Goal: Find specific page/section: Find specific page/section

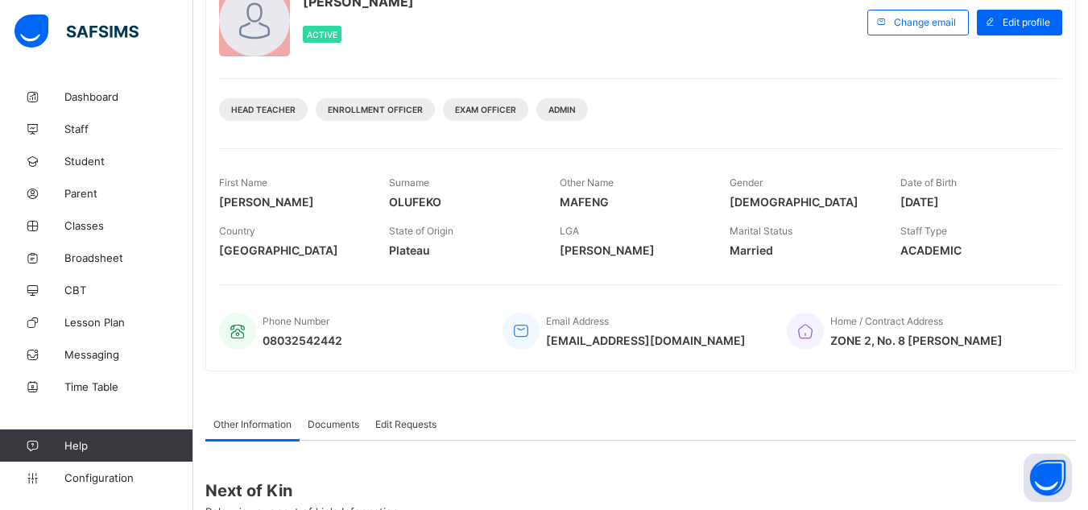
scroll to position [159, 0]
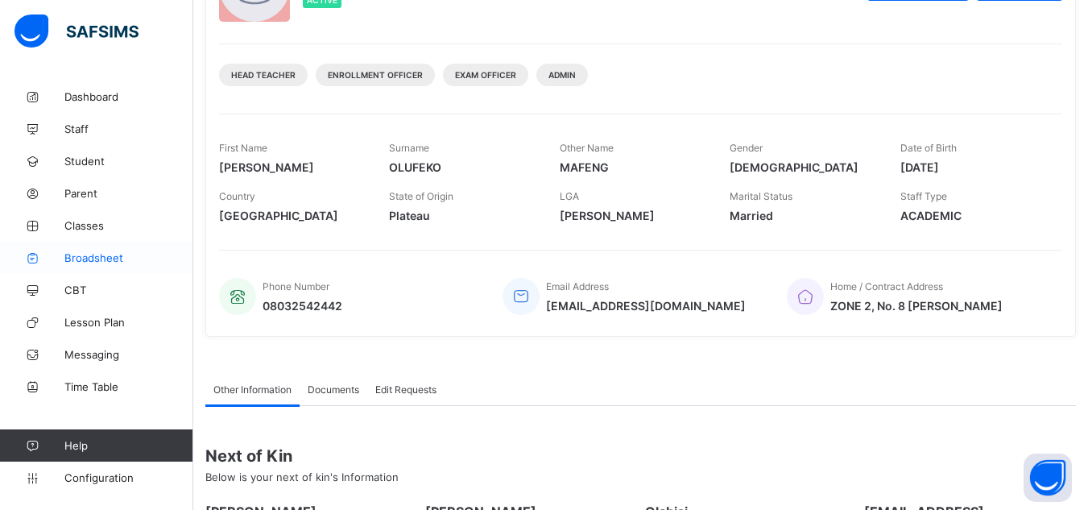
click at [80, 257] on span "Broadsheet" at bounding box center [128, 257] width 129 height 13
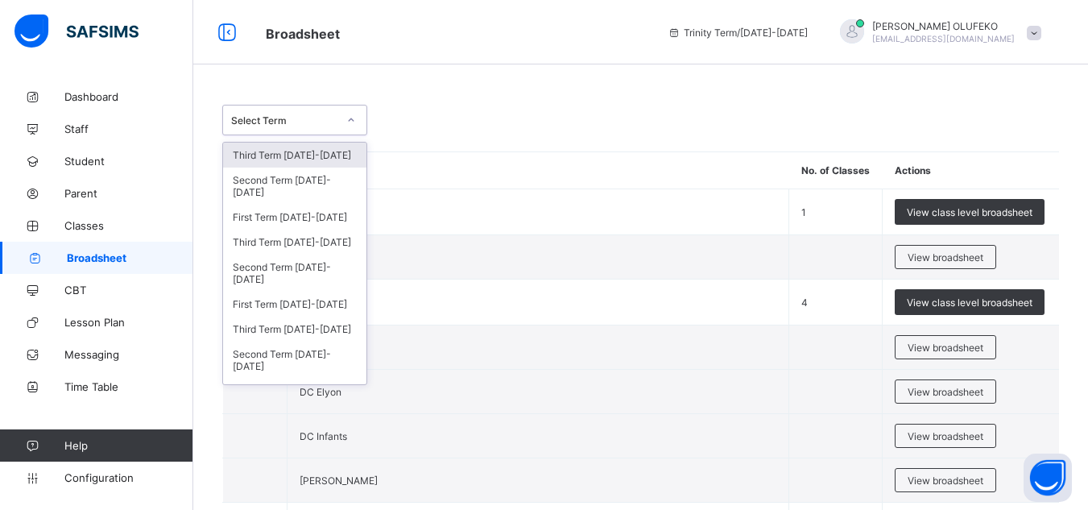
click at [353, 114] on div at bounding box center [350, 120] width 27 height 26
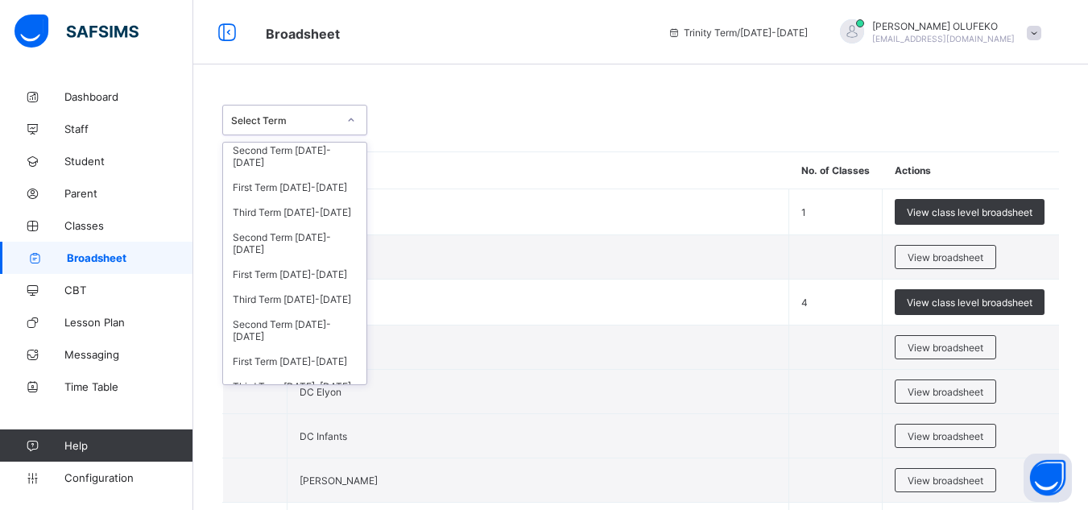
scroll to position [392, 0]
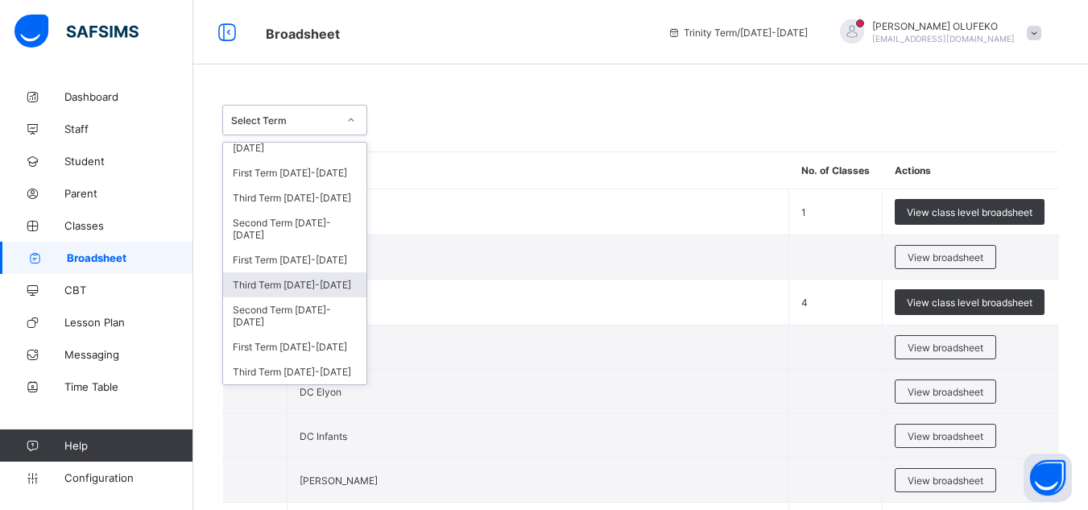
click at [308, 282] on div "Third Term [DATE]-[DATE]" at bounding box center [294, 284] width 143 height 25
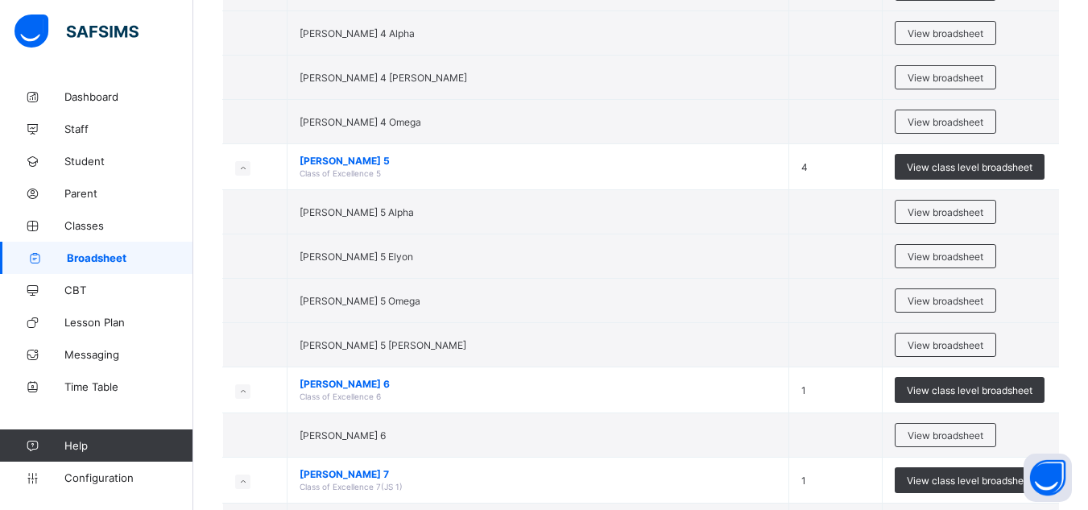
scroll to position [2209, 0]
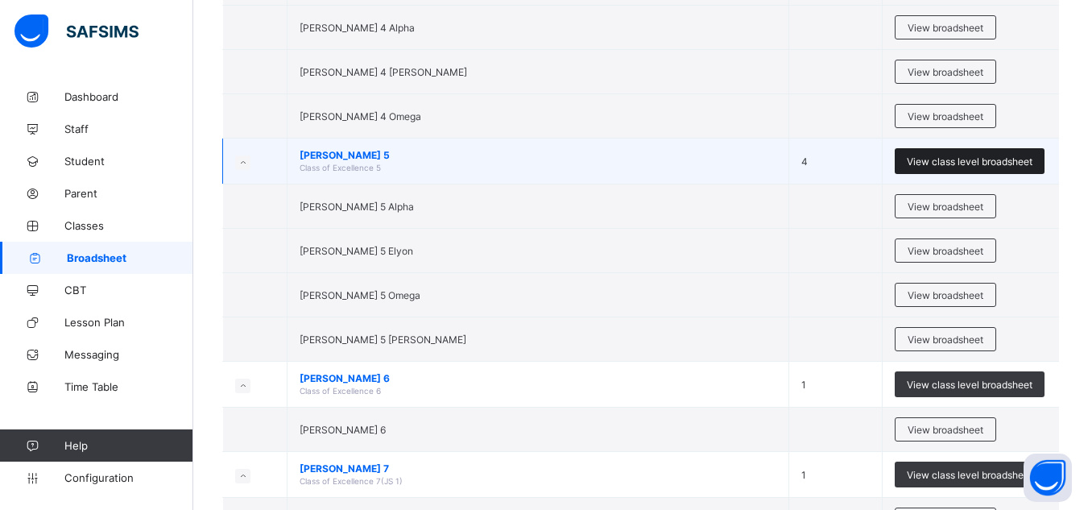
click at [1009, 162] on span "View class level broadsheet" at bounding box center [969, 161] width 126 height 12
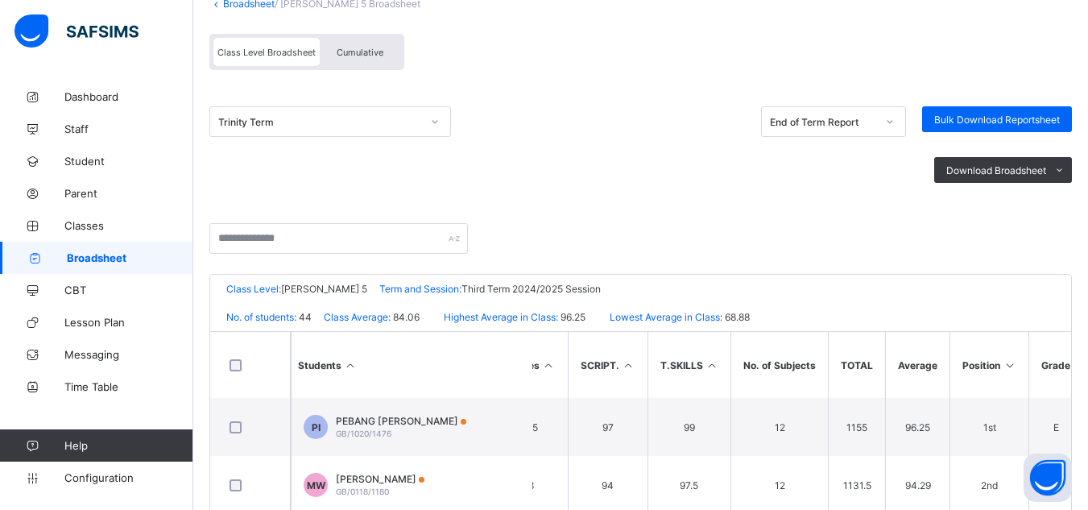
scroll to position [130, 0]
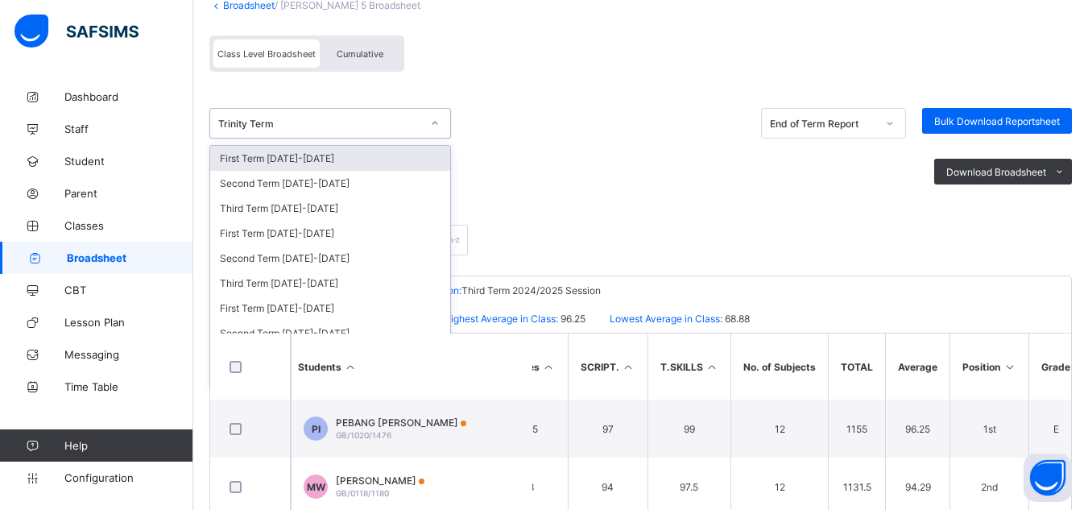
click at [447, 125] on div at bounding box center [434, 123] width 27 height 26
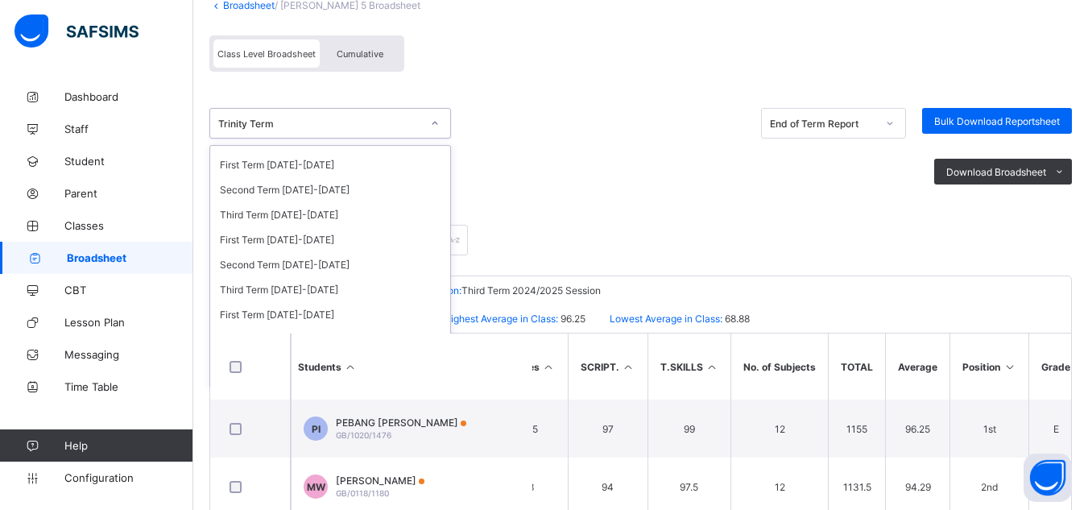
scroll to position [308, 0]
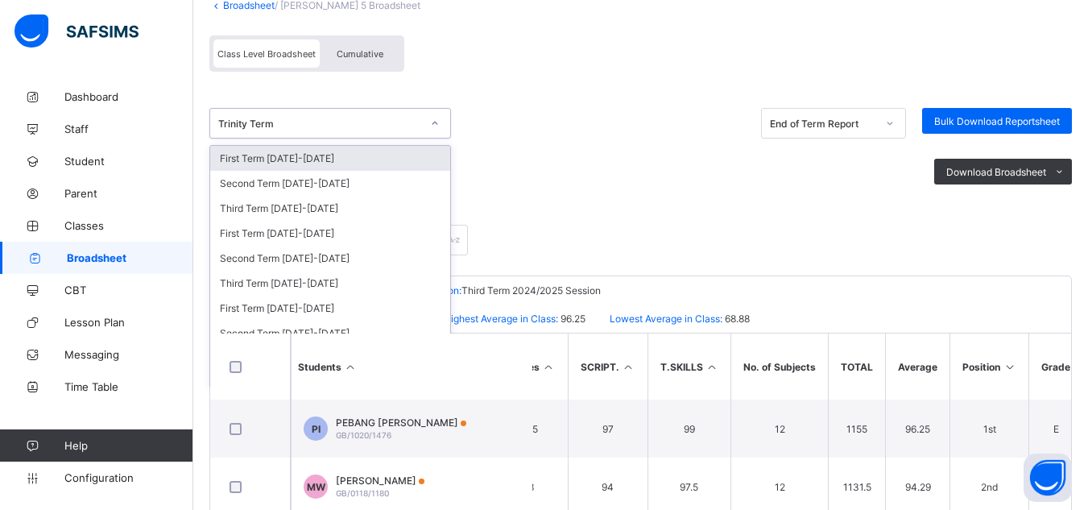
click at [440, 118] on div at bounding box center [434, 123] width 27 height 26
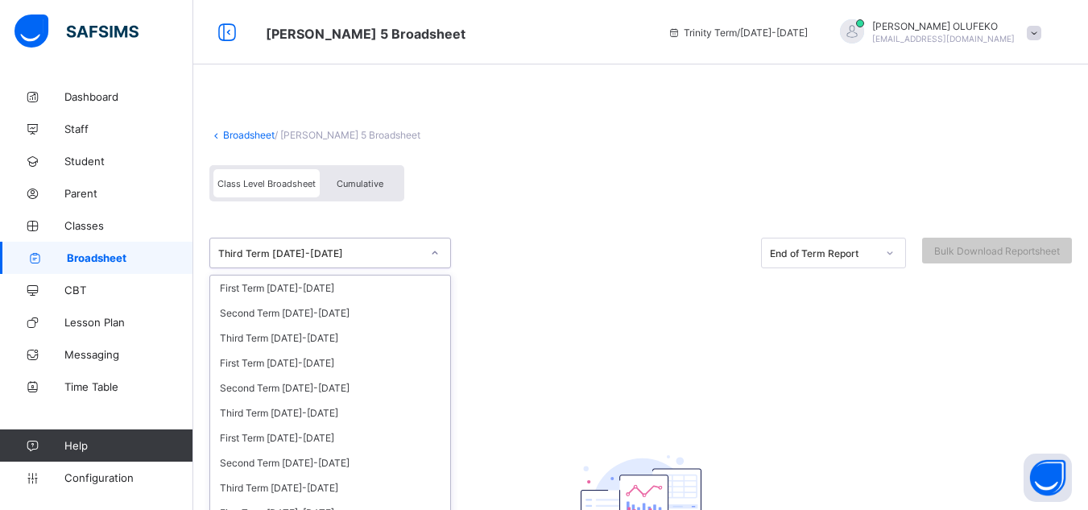
scroll to position [14, 0]
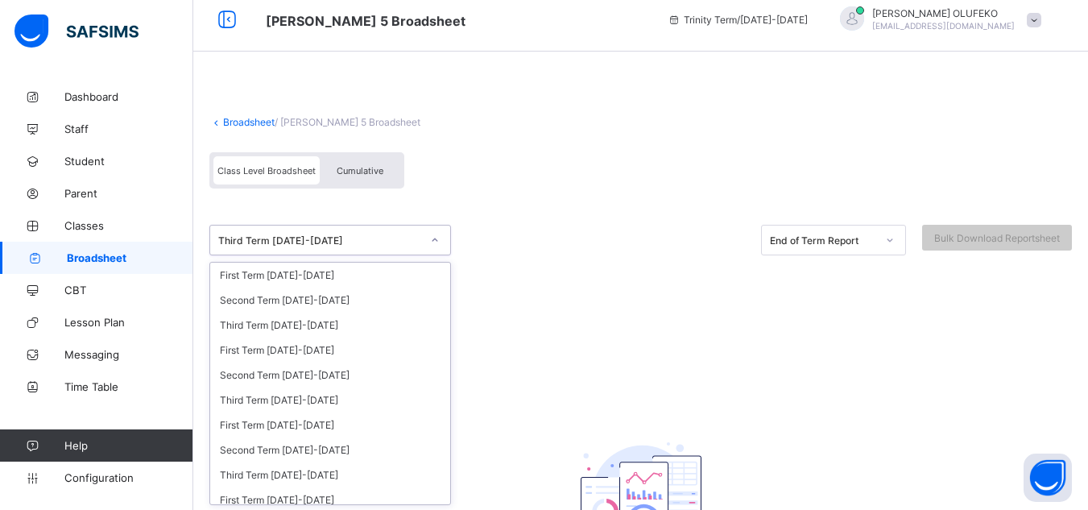
click at [291, 257] on div "option Third Term [DATE]-[DATE] focused, 22 of 22. 22 results available. Use Up…" at bounding box center [640, 259] width 862 height 111
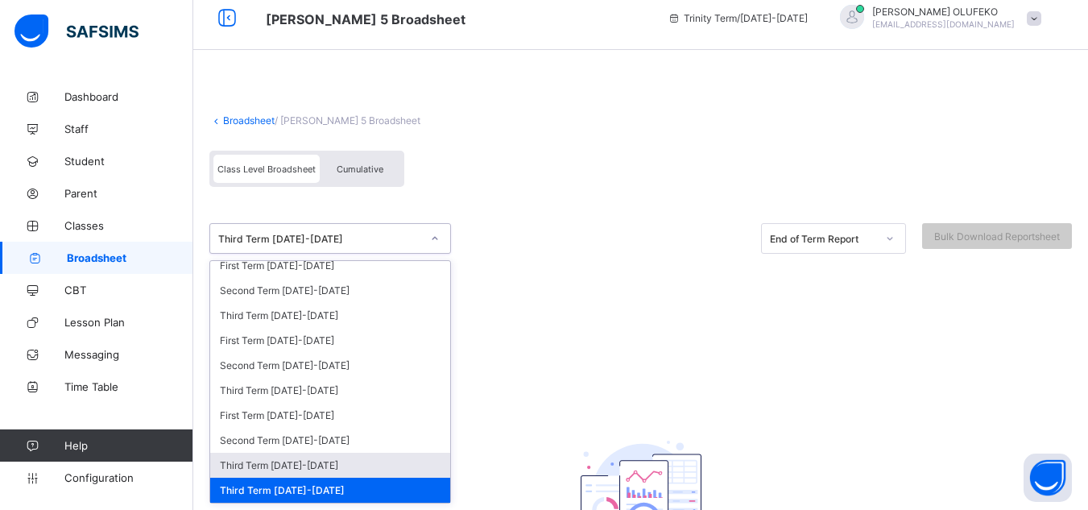
click at [270, 469] on div "Third Term [DATE]-[DATE]" at bounding box center [330, 464] width 240 height 25
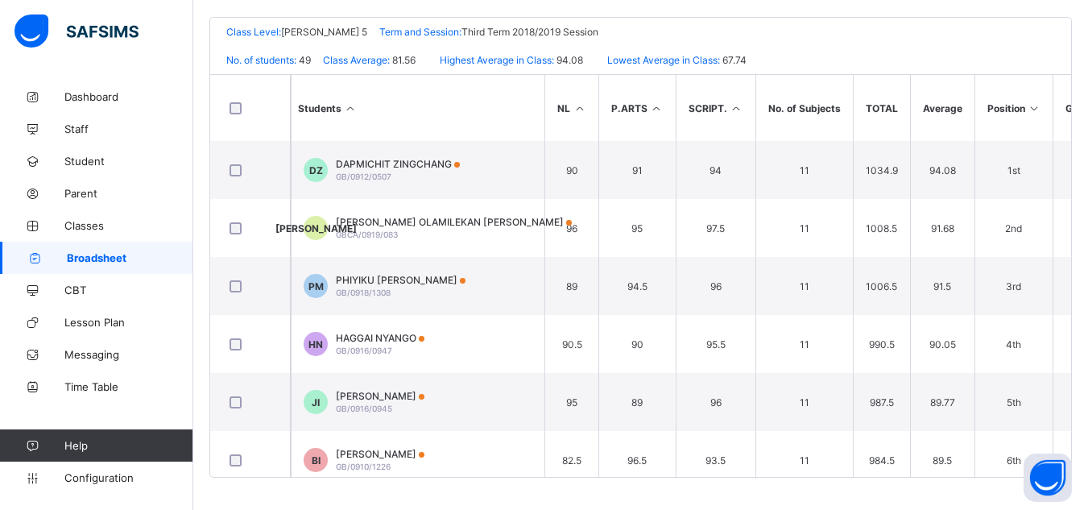
scroll to position [0, 564]
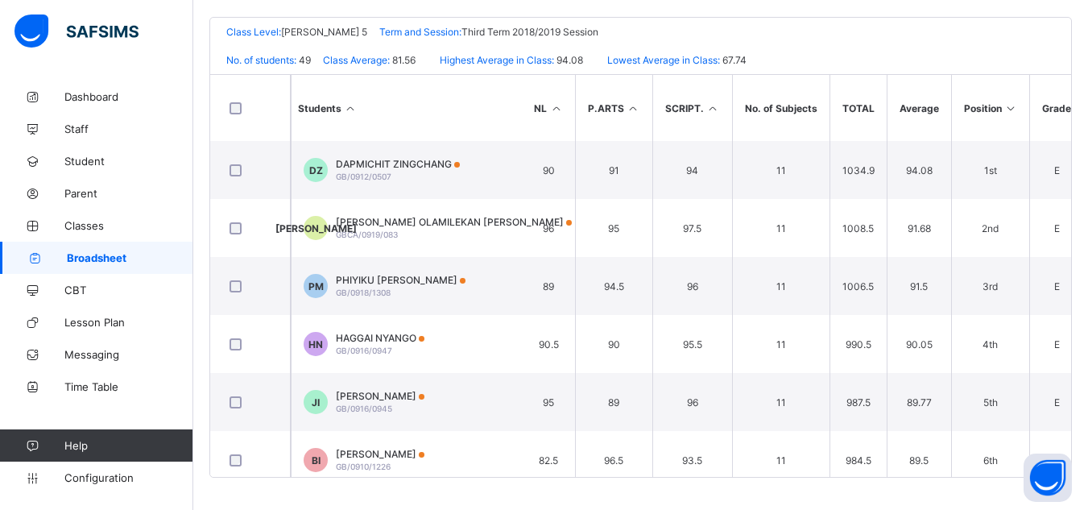
click at [1071, 114] on div "Great Blessings [DEMOGRAPHIC_DATA] Academy Date: [DATE] 10:15:42 am Class Level…" at bounding box center [640, 247] width 862 height 460
